Goal: Task Accomplishment & Management: Manage account settings

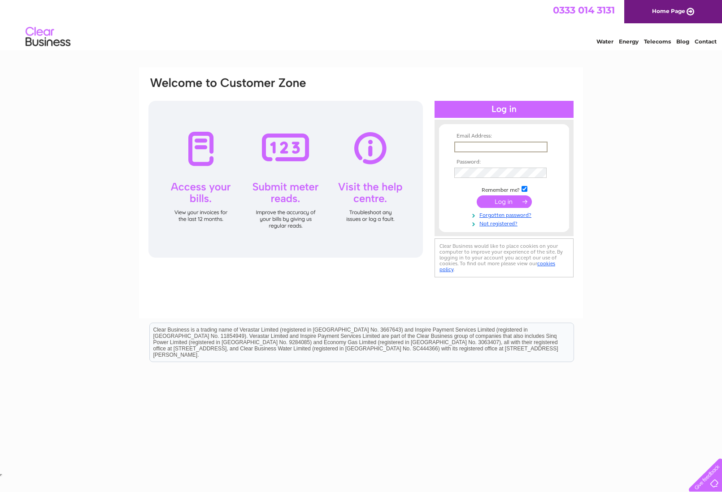
click at [495, 147] on input "text" at bounding box center [500, 147] width 93 height 11
type input "tonypayton@tiscali.co.uk"
click at [643, 186] on div "Email Address: tonypayton@tiscali.co.uk Password: Forgotten password?" at bounding box center [361, 269] width 722 height 404
click at [491, 201] on input "submit" at bounding box center [503, 200] width 55 height 13
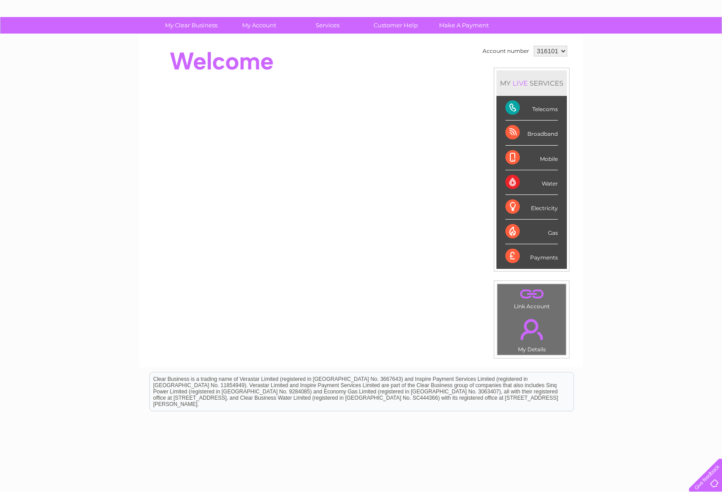
scroll to position [51, 0]
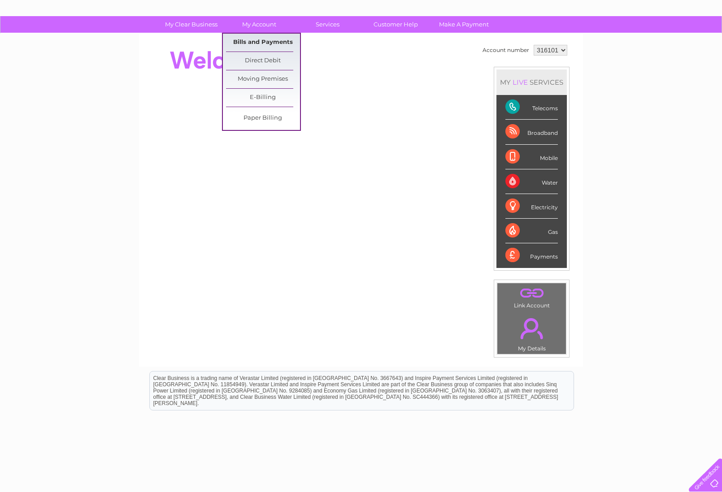
click at [257, 43] on link "Bills and Payments" at bounding box center [263, 43] width 74 height 18
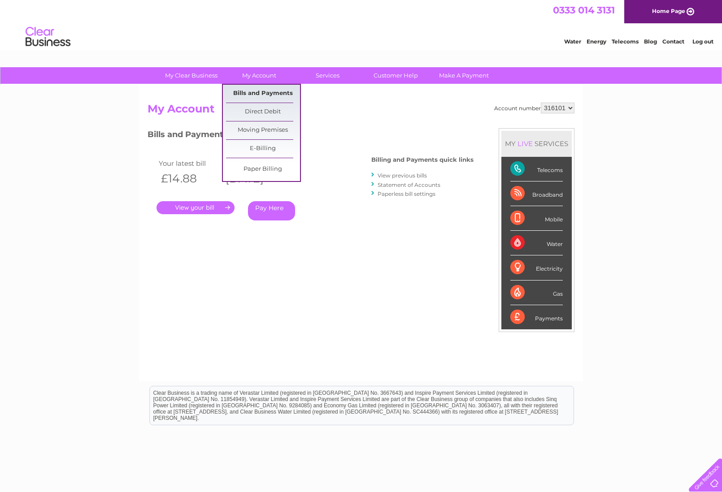
click at [254, 91] on link "Bills and Payments" at bounding box center [263, 94] width 74 height 18
click at [259, 92] on link "Bills and Payments" at bounding box center [263, 94] width 74 height 18
click at [398, 174] on link "View previous bills" at bounding box center [401, 175] width 49 height 7
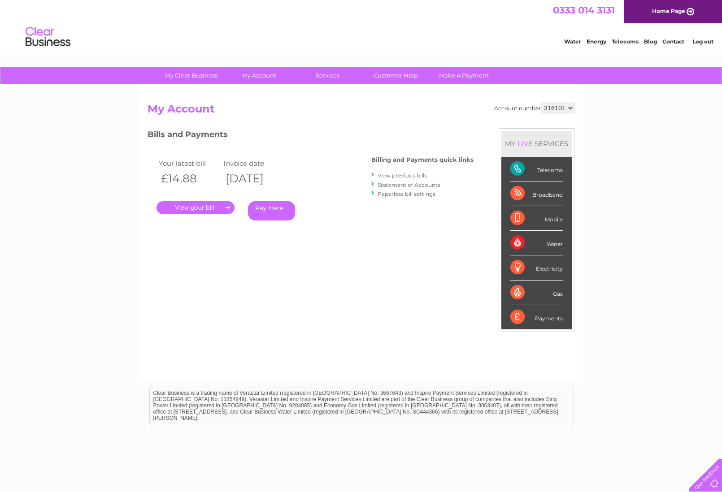
click at [398, 174] on link "View previous bills" at bounding box center [401, 175] width 49 height 7
